Goal: Check status: Check status

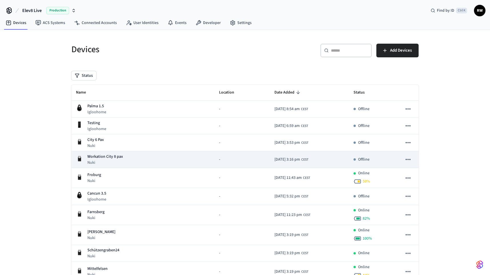
click at [307, 159] on td "[DATE] 3:16 pm CEST" at bounding box center [309, 159] width 79 height 17
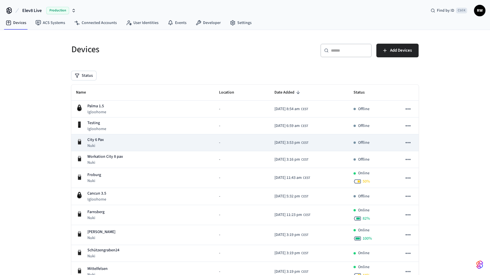
click at [274, 143] on span "[DATE] 3:53 pm" at bounding box center [287, 143] width 26 height 6
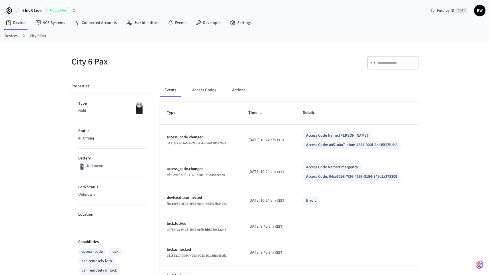
click at [93, 136] on p "Offline" at bounding box center [88, 139] width 11 height 6
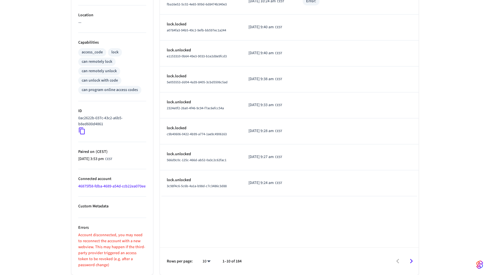
scroll to position [206, 0]
click at [110, 184] on link "46875f58-fdba-4689-a54d-ccb22ea070ee" at bounding box center [111, 187] width 67 height 6
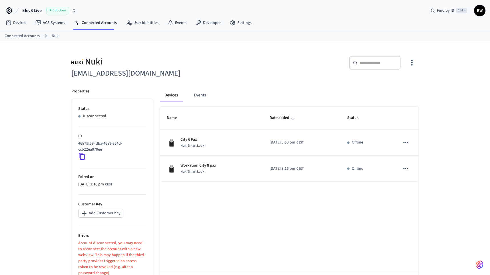
click at [412, 64] on icon "button" at bounding box center [411, 62] width 9 height 9
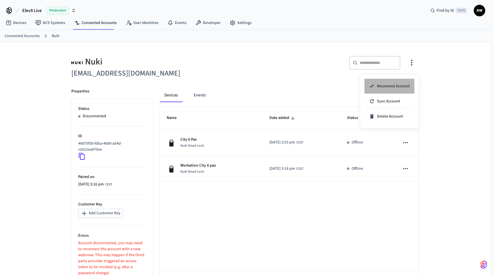
click at [394, 84] on span "Reconnect Account" at bounding box center [393, 86] width 33 height 6
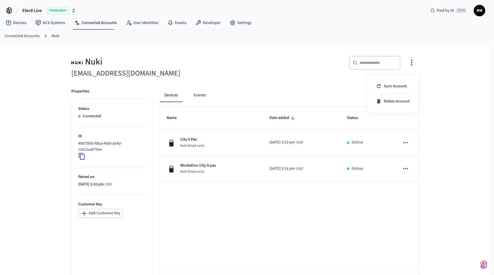
click at [301, 71] on div at bounding box center [247, 137] width 494 height 275
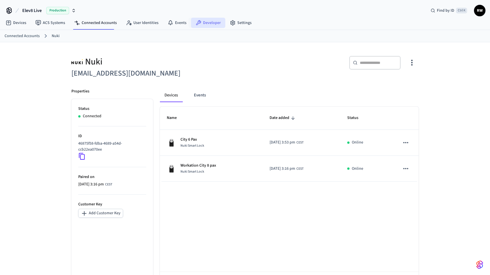
click at [200, 24] on link "Developer" at bounding box center [208, 23] width 34 height 10
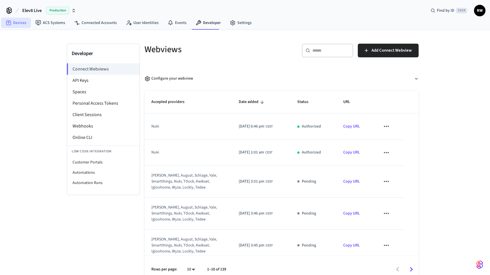
click at [19, 22] on link "Devices" at bounding box center [16, 23] width 30 height 10
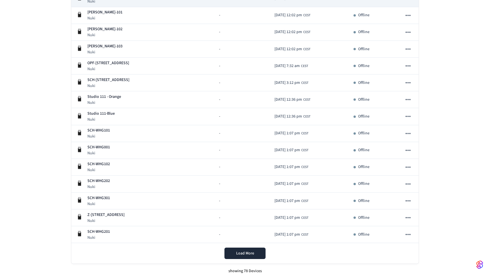
scroll to position [1240, 0]
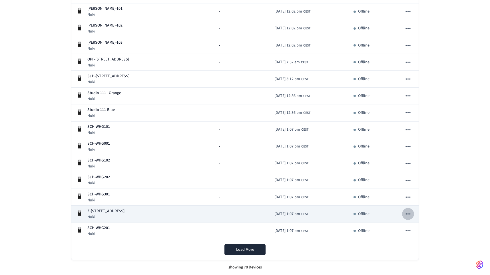
click at [411, 215] on icon "sticky table" at bounding box center [407, 213] width 7 height 7
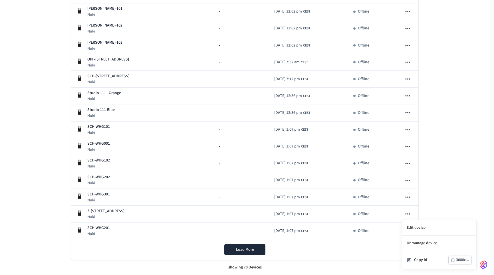
click at [245, 247] on div at bounding box center [247, 137] width 494 height 275
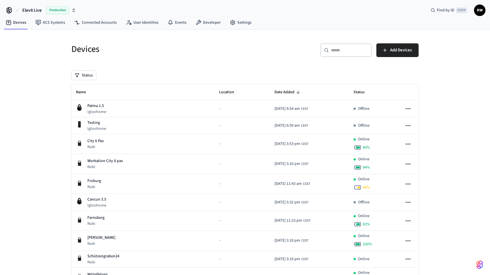
scroll to position [0, 0]
click at [198, 27] on link "Developer" at bounding box center [208, 23] width 34 height 10
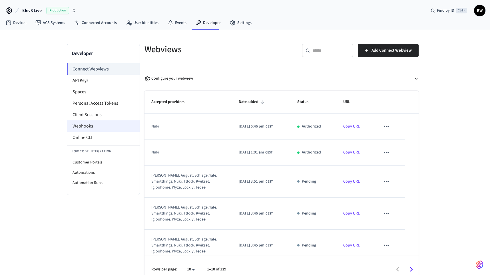
click at [96, 124] on li "Webhooks" at bounding box center [103, 125] width 73 height 11
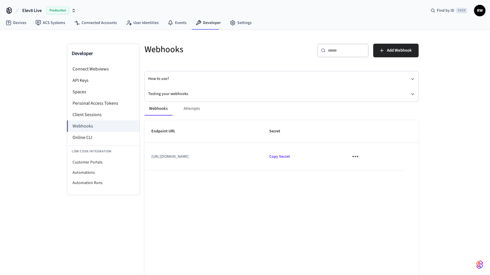
click at [360, 159] on icon "sticky table" at bounding box center [355, 156] width 9 height 9
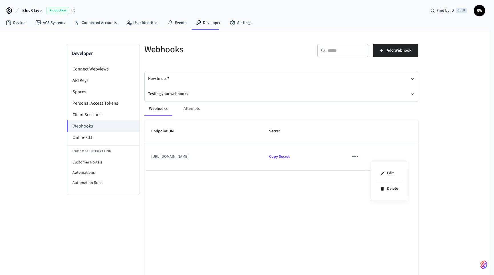
click at [457, 94] on div at bounding box center [247, 137] width 494 height 275
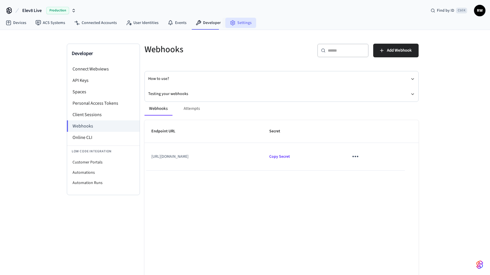
click at [236, 22] on link "Settings" at bounding box center [240, 23] width 31 height 10
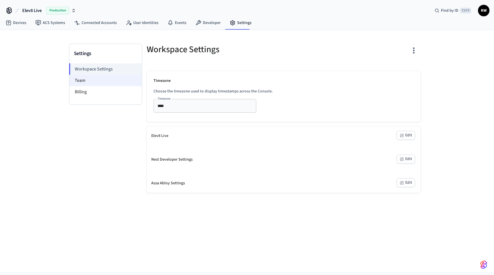
click at [82, 78] on li "Team" at bounding box center [105, 80] width 73 height 11
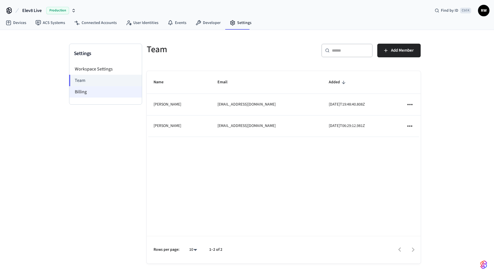
click at [86, 90] on li "Billing" at bounding box center [105, 91] width 73 height 11
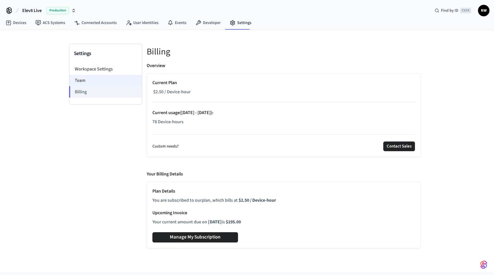
click at [85, 79] on li "Team" at bounding box center [105, 80] width 73 height 11
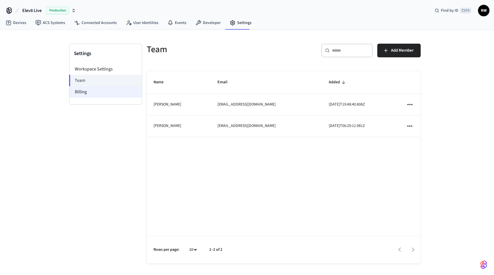
click at [86, 90] on li "Billing" at bounding box center [105, 91] width 73 height 11
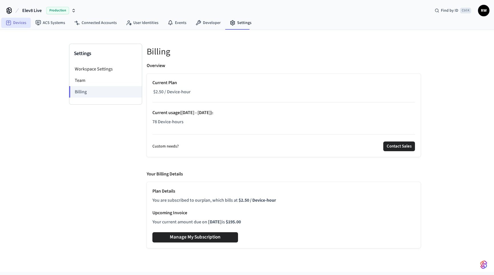
click at [14, 23] on link "Devices" at bounding box center [16, 23] width 30 height 10
